Goal: Task Accomplishment & Management: Use online tool/utility

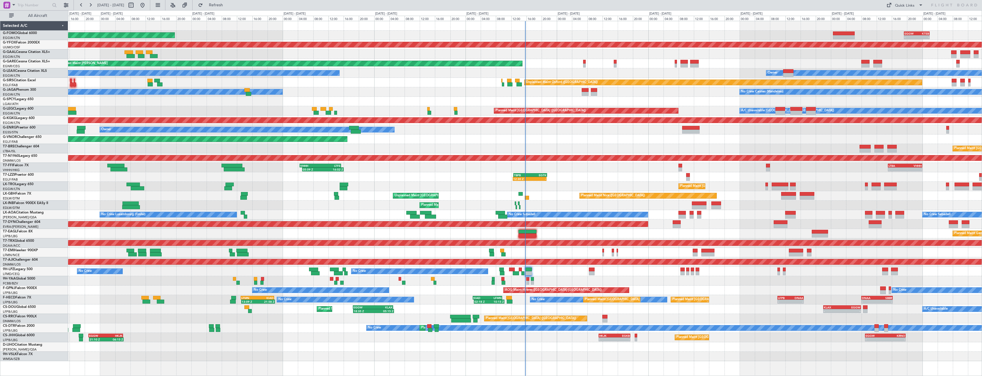
drag, startPoint x: 35, startPoint y: 14, endPoint x: 102, endPoint y: 6, distance: 67.4
click at [35, 14] on span "All Aircraft" at bounding box center [37, 16] width 45 height 4
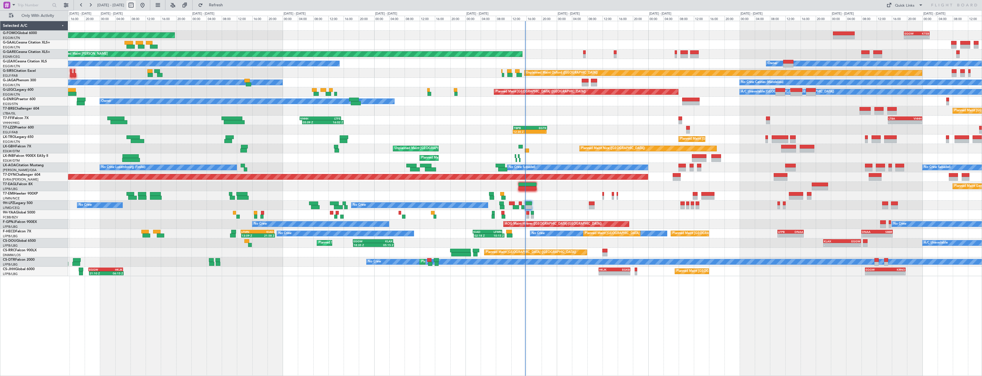
click at [136, 5] on button at bounding box center [130, 5] width 9 height 9
select select "8"
select select "2025"
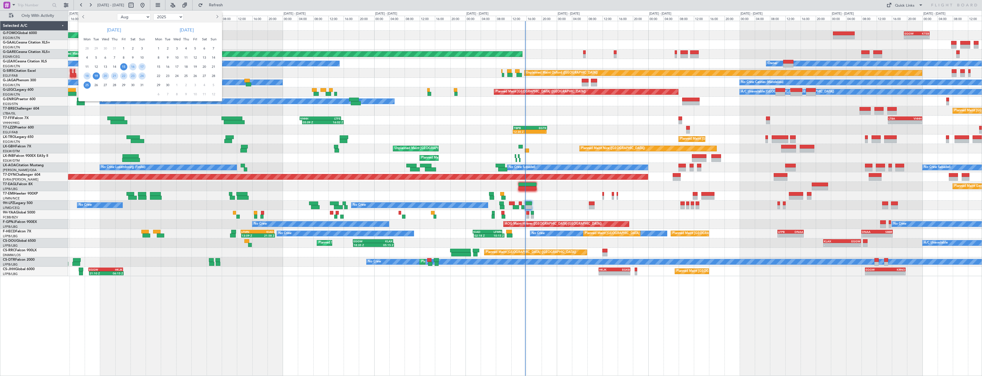
click at [99, 77] on span "19" at bounding box center [96, 75] width 7 height 7
click at [169, 48] on span "2" at bounding box center [167, 48] width 7 height 7
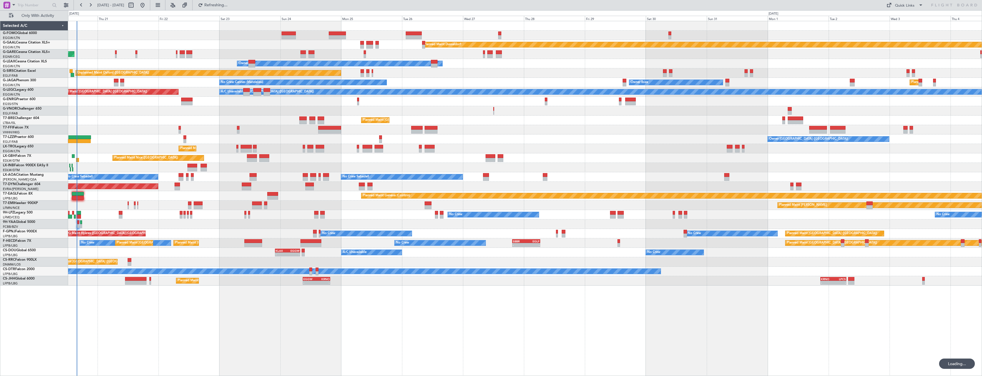
click at [260, 141] on div "Owner [GEOGRAPHIC_DATA] ([GEOGRAPHIC_DATA])" at bounding box center [525, 138] width 914 height 9
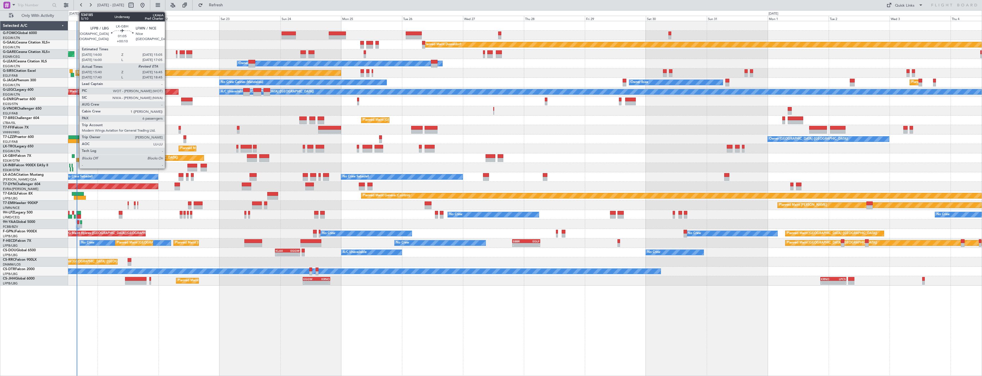
click at [76, 160] on div at bounding box center [77, 160] width 3 height 4
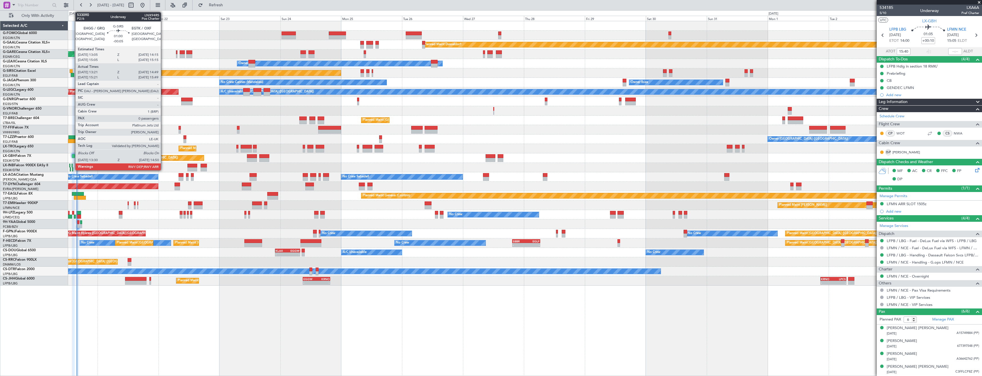
click at [72, 75] on div at bounding box center [72, 75] width 3 height 4
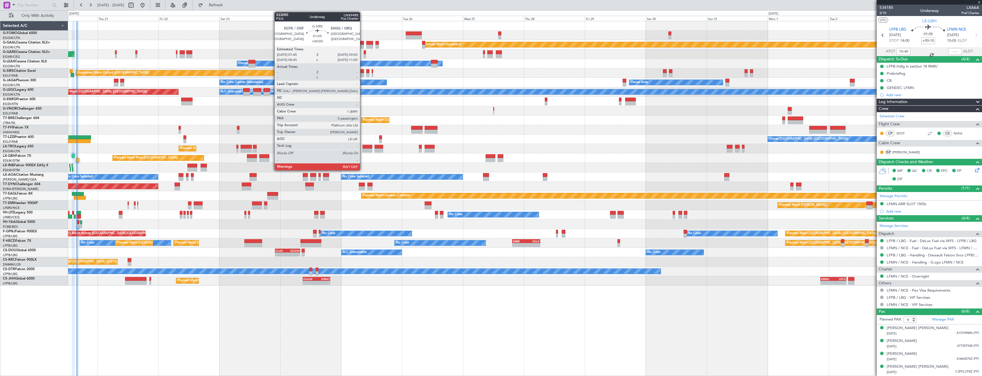
type input "-00:05"
type input "13:21"
type input "14:39"
type input "0"
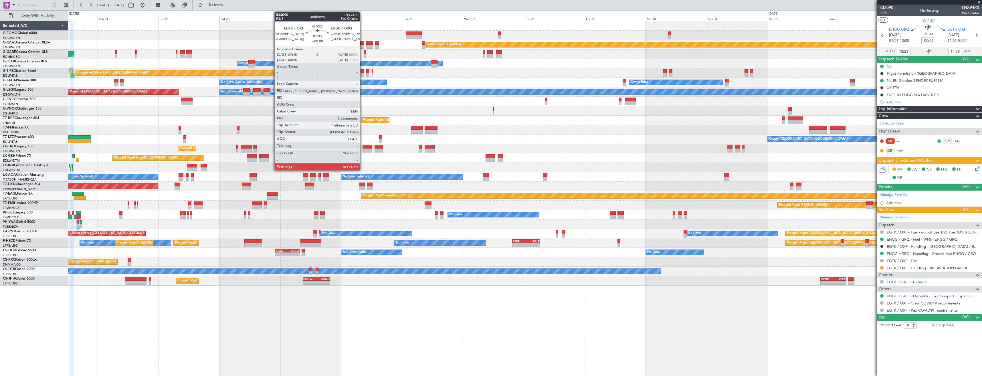
click at [363, 73] on div at bounding box center [362, 75] width 3 height 4
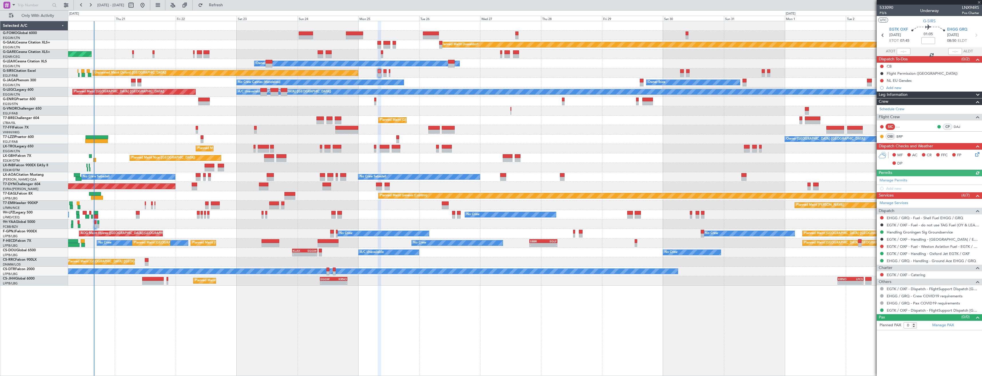
click at [106, 81] on div "Owner Ibiza Planned Maint [GEOGRAPHIC_DATA] ([GEOGRAPHIC_DATA]) No Crew Cannes …" at bounding box center [525, 82] width 914 height 9
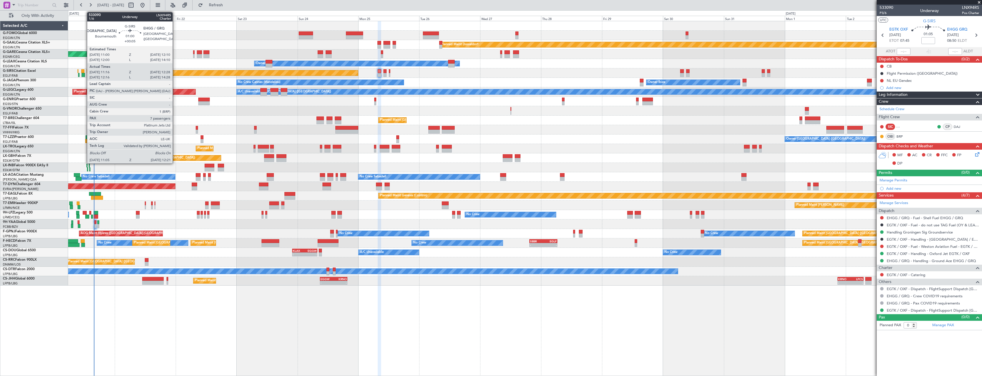
click at [84, 74] on div at bounding box center [83, 75] width 3 height 4
type input "+00:05"
type input "11:16"
type input "12:18"
type input "7"
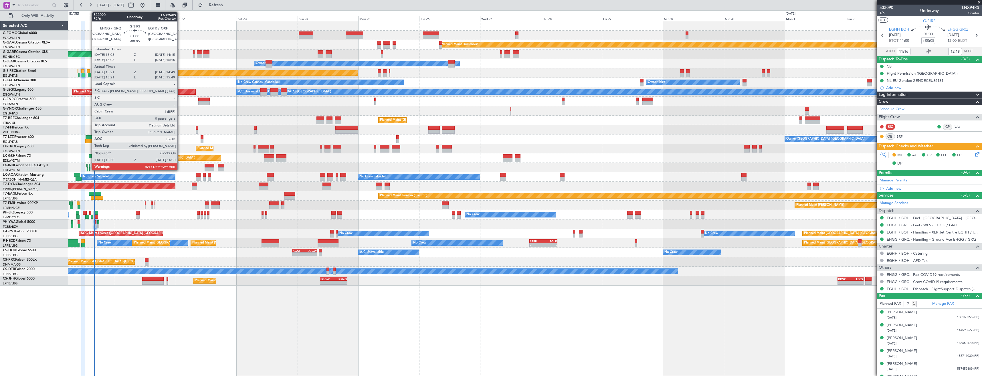
click at [89, 74] on div at bounding box center [89, 75] width 3 height 4
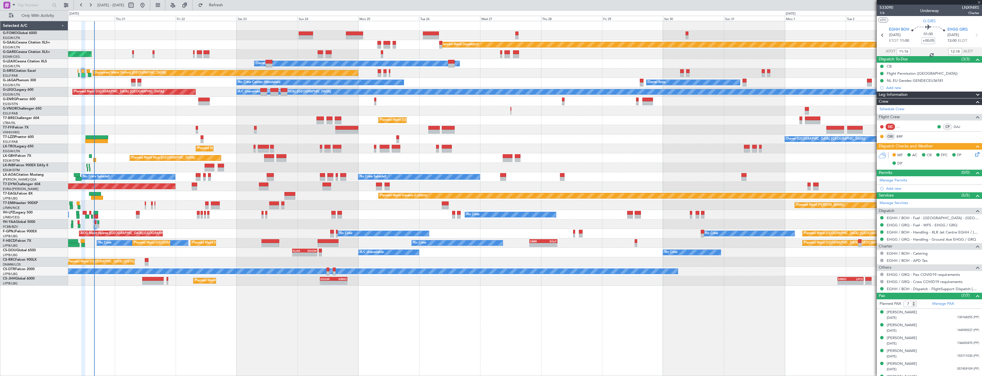
type input "-00:05"
type input "13:21"
type input "14:39"
type input "0"
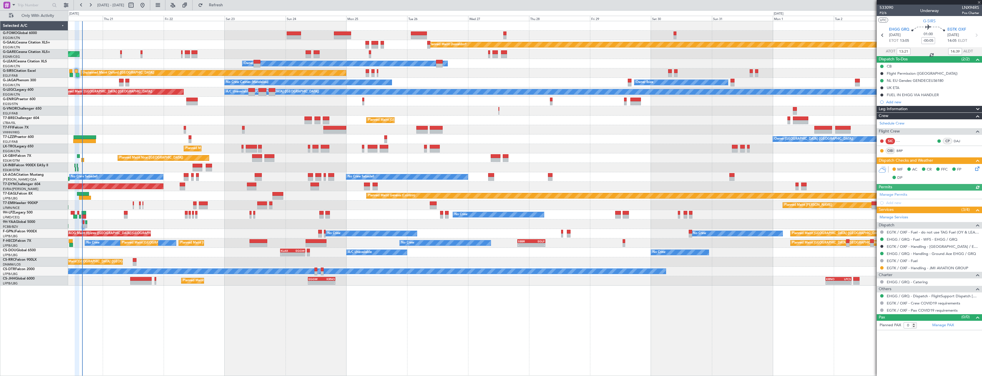
click at [148, 84] on div "Owner Ibiza Planned Maint [GEOGRAPHIC_DATA] ([GEOGRAPHIC_DATA]) No Crew Cannes …" at bounding box center [525, 82] width 914 height 9
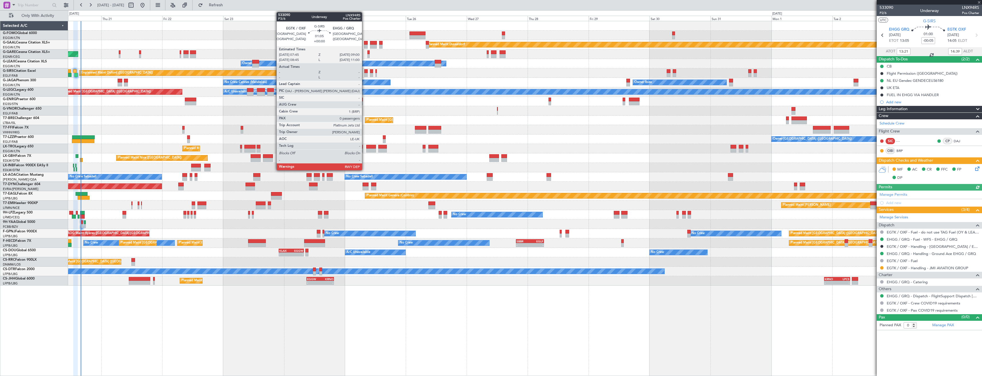
click at [365, 74] on div at bounding box center [365, 75] width 3 height 4
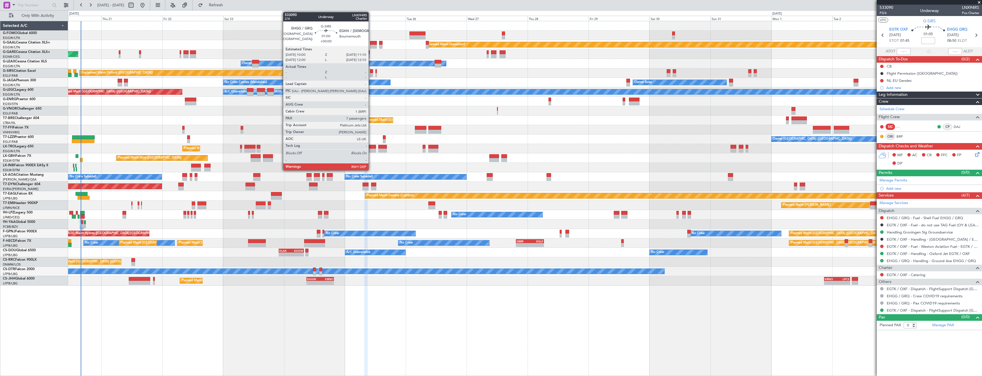
click at [371, 74] on div at bounding box center [371, 75] width 3 height 4
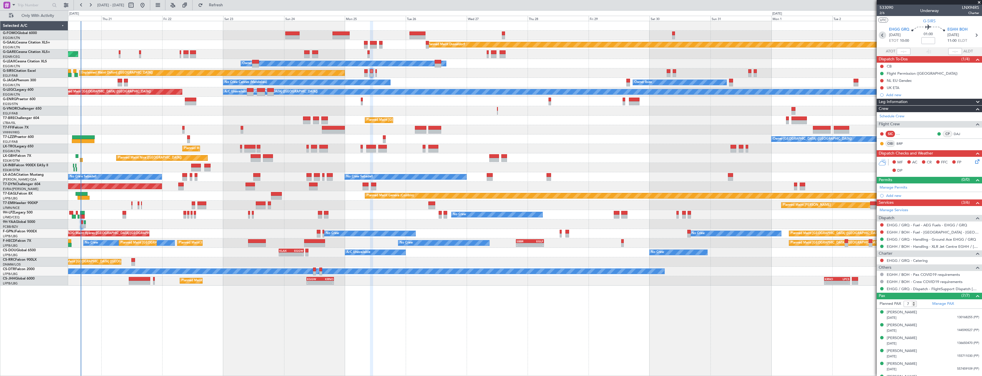
click at [880, 33] on icon at bounding box center [882, 34] width 7 height 7
type input "0"
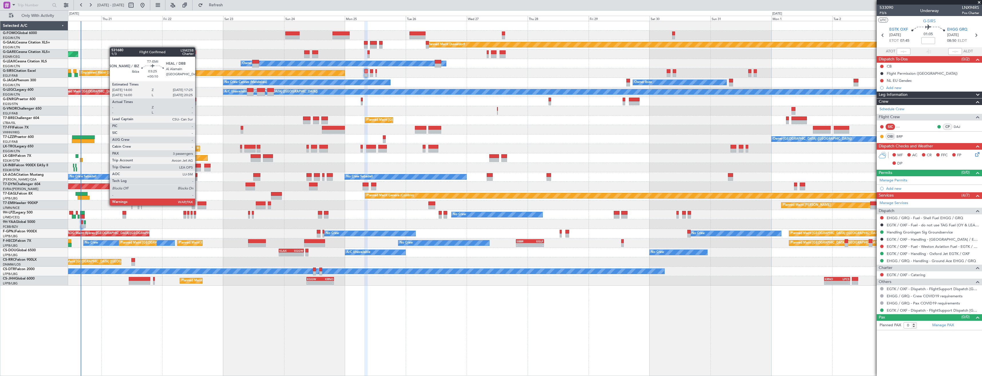
click at [198, 205] on div at bounding box center [201, 203] width 9 height 4
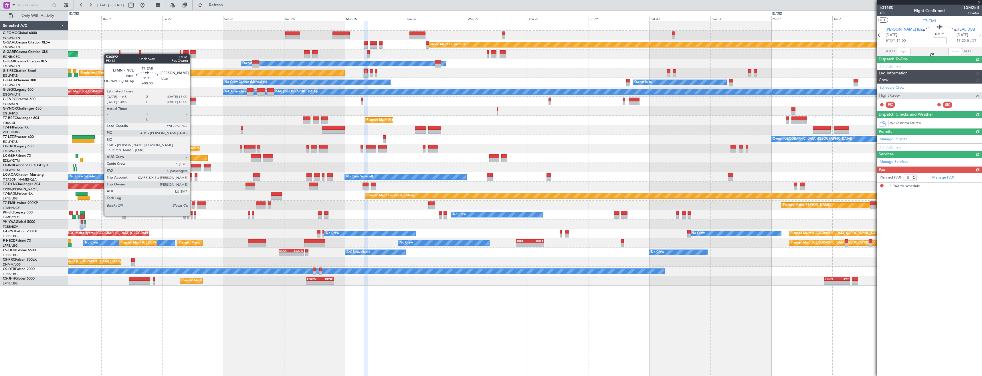
type input "+00:10"
type input "3"
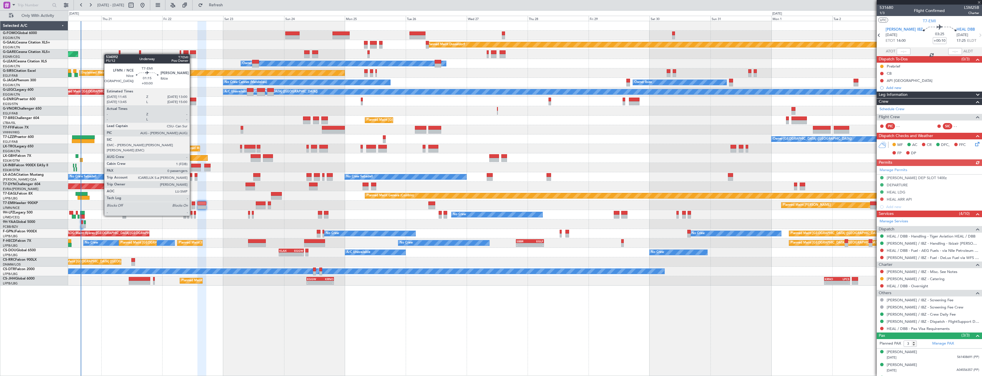
click at [192, 205] on div at bounding box center [193, 203] width 3 height 4
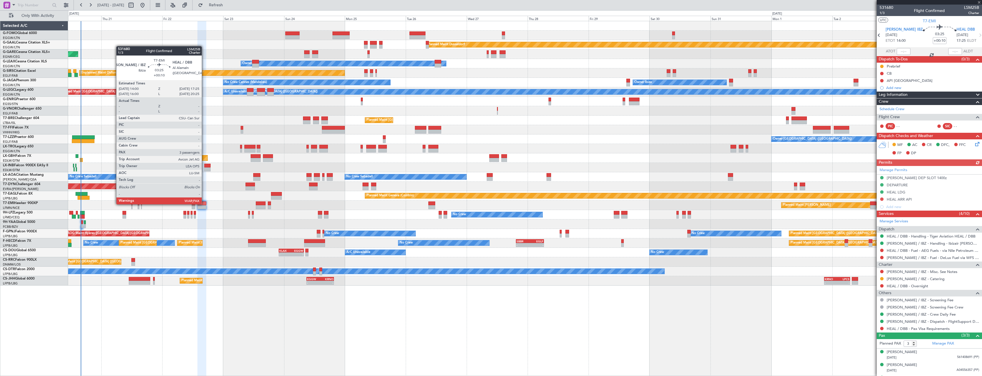
type input "0"
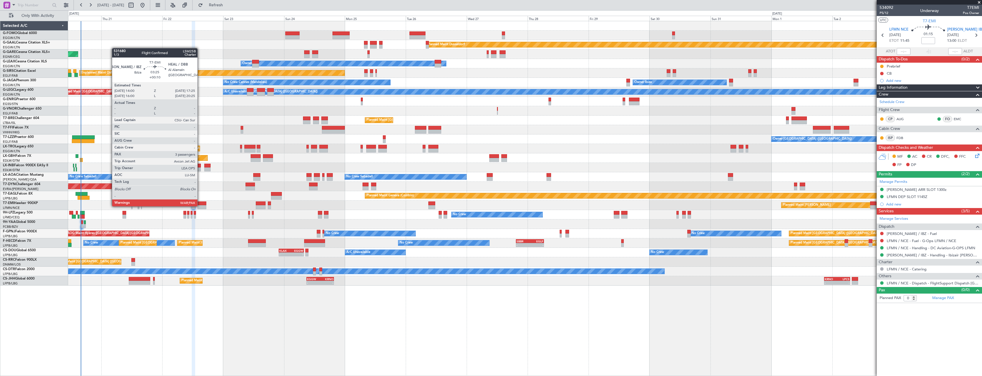
click at [201, 206] on div at bounding box center [201, 207] width 9 height 4
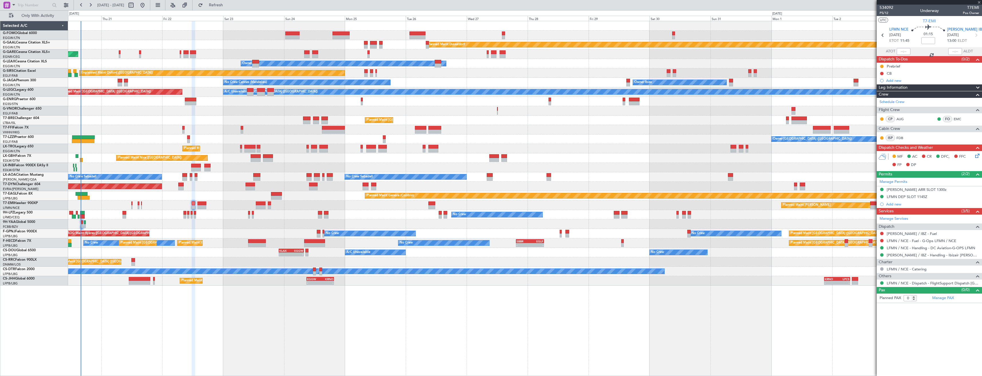
type input "+00:10"
type input "3"
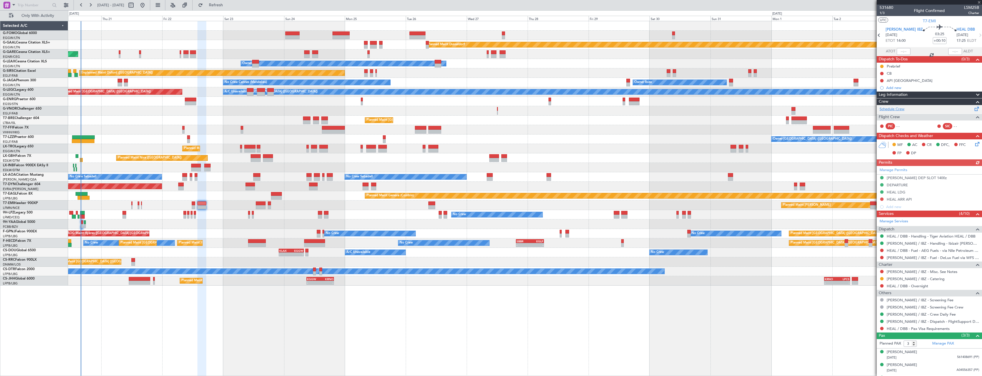
click at [892, 108] on link "Schedule Crew" at bounding box center [892, 109] width 25 height 6
click at [224, 8] on button "Refresh" at bounding box center [212, 5] width 34 height 9
click at [225, 6] on span "Refresh" at bounding box center [216, 5] width 24 height 4
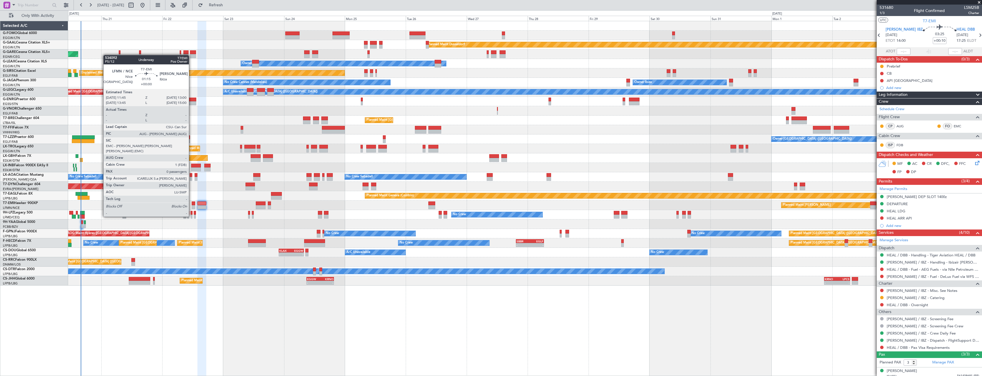
click at [192, 206] on div at bounding box center [193, 207] width 3 height 4
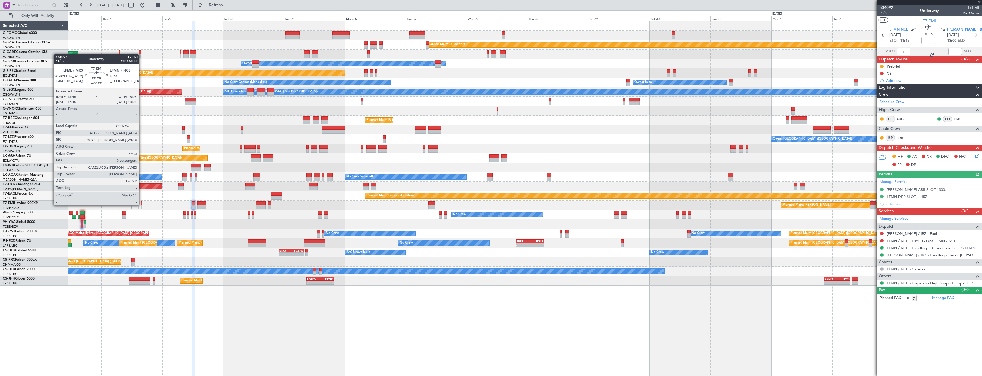
click at [142, 205] on div at bounding box center [141, 203] width 1 height 4
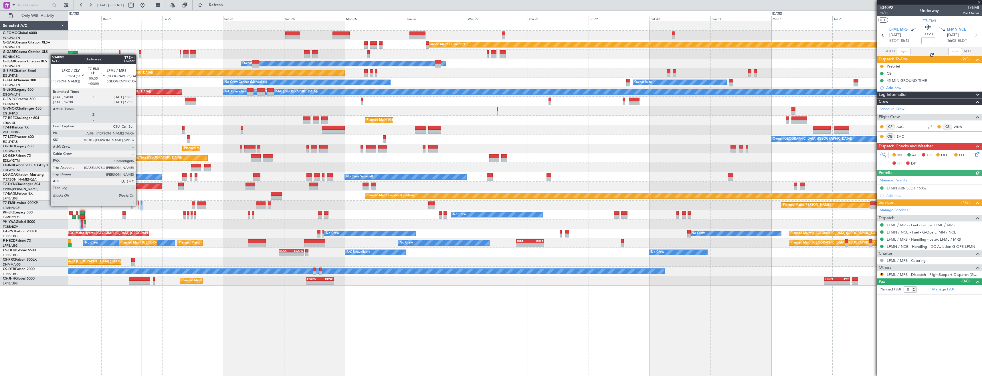
click at [138, 205] on div at bounding box center [139, 207] width 2 height 4
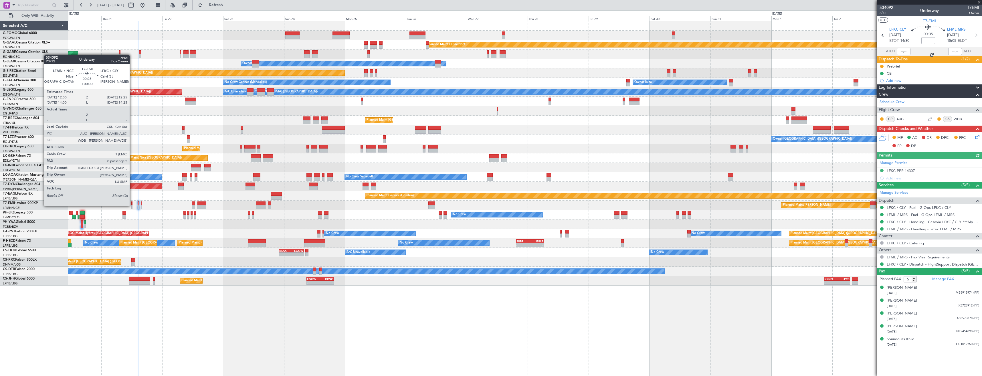
click at [132, 205] on div at bounding box center [131, 207] width 1 height 4
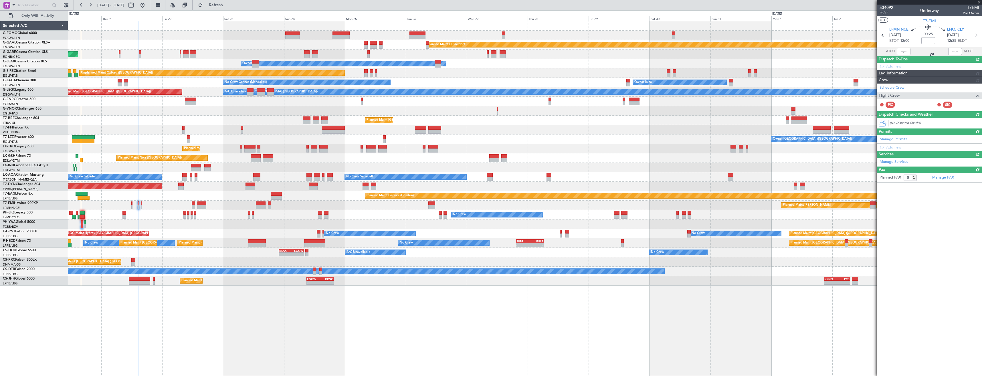
type input "0"
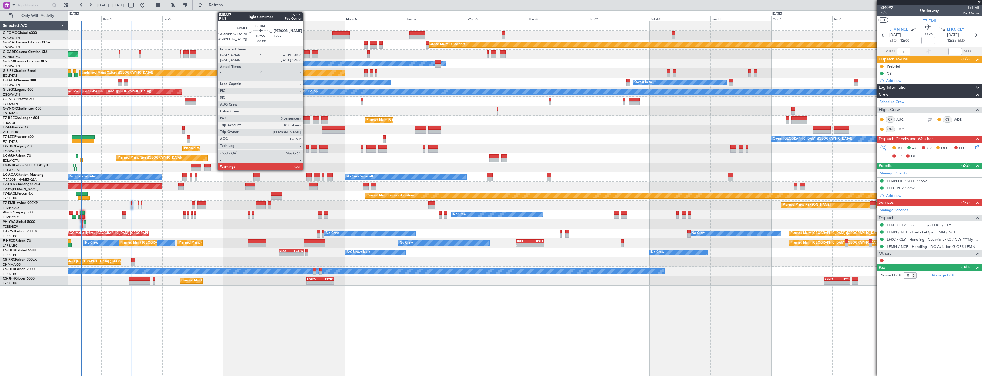
click at [306, 121] on div at bounding box center [306, 122] width 7 height 4
